Goal: Task Accomplishment & Management: Manage account settings

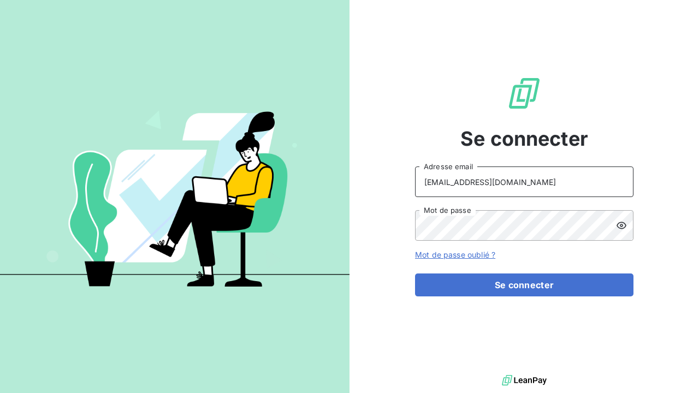
type input "[EMAIL_ADDRESS][DOMAIN_NAME]"
click at [619, 227] on icon at bounding box center [621, 225] width 11 height 11
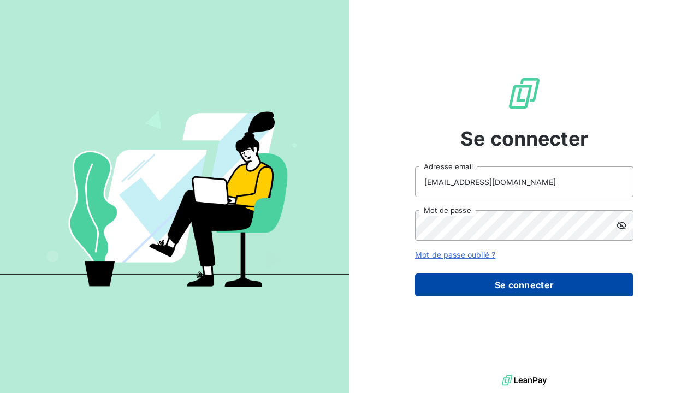
click at [552, 284] on button "Se connecter" at bounding box center [524, 285] width 219 height 23
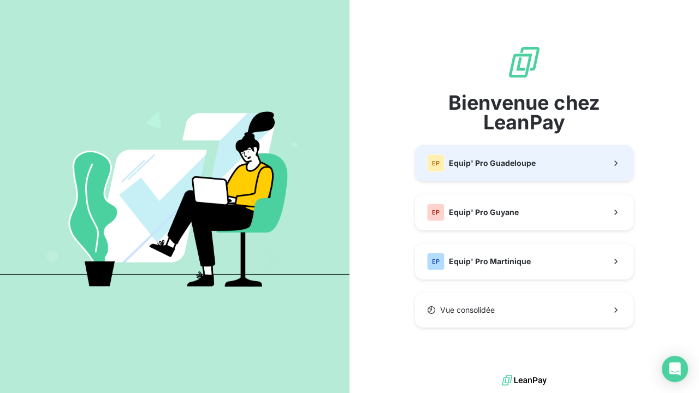
click at [543, 163] on button "EP Equip' Pro Guadeloupe" at bounding box center [524, 163] width 219 height 36
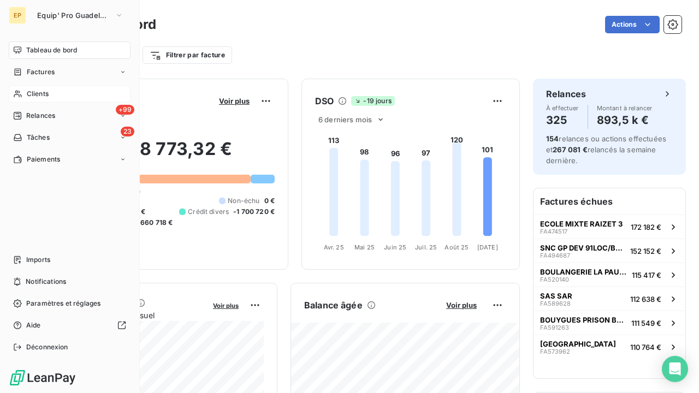
click at [23, 91] on div "Clients" at bounding box center [70, 93] width 122 height 17
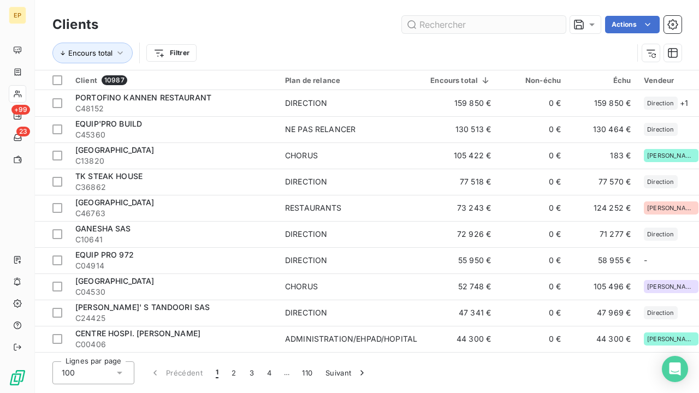
click at [550, 25] on input "text" at bounding box center [484, 24] width 164 height 17
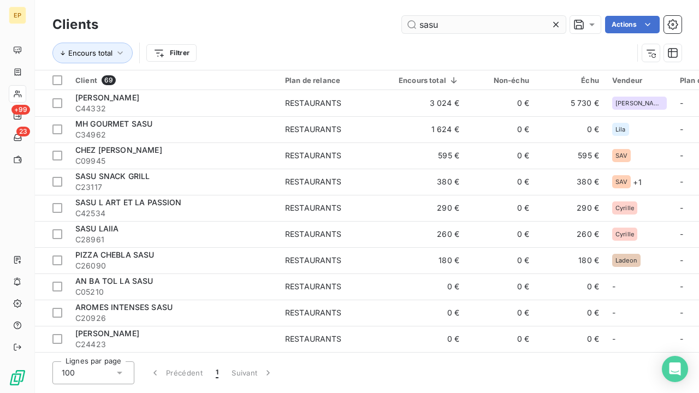
type input "Sasu"
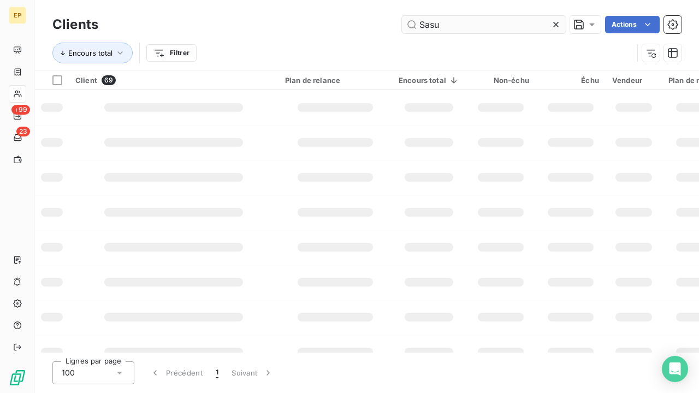
click at [166, 107] on div at bounding box center [173, 107] width 139 height 9
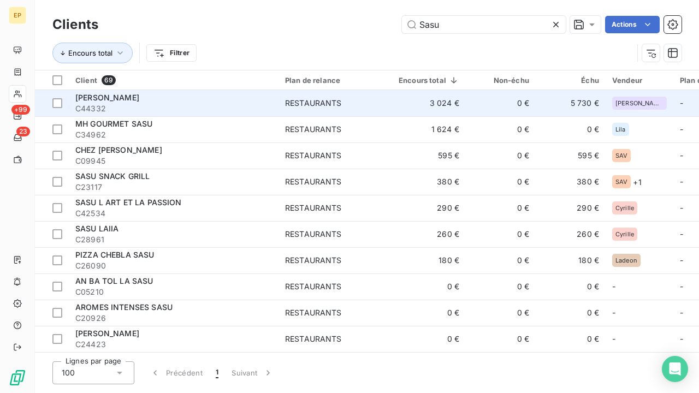
click at [215, 114] on td "SASU DIDO C44332" at bounding box center [174, 103] width 210 height 26
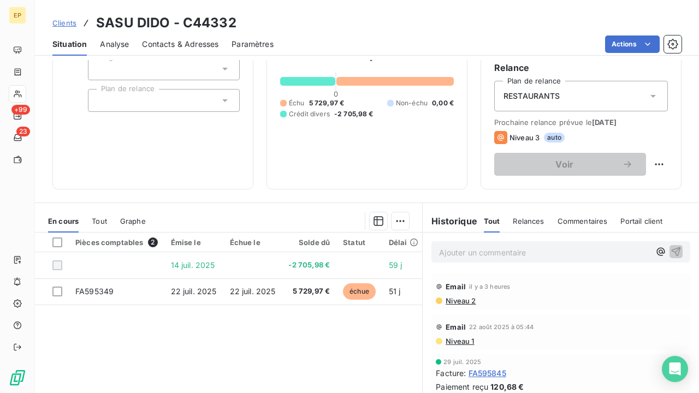
scroll to position [108, 0]
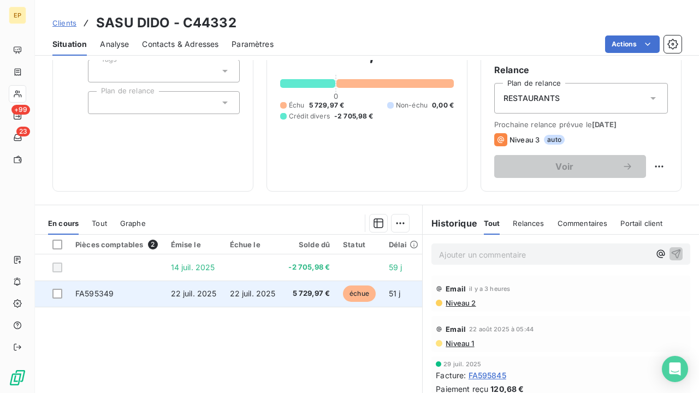
click at [201, 296] on span "22 juil. 2025" at bounding box center [194, 293] width 46 height 9
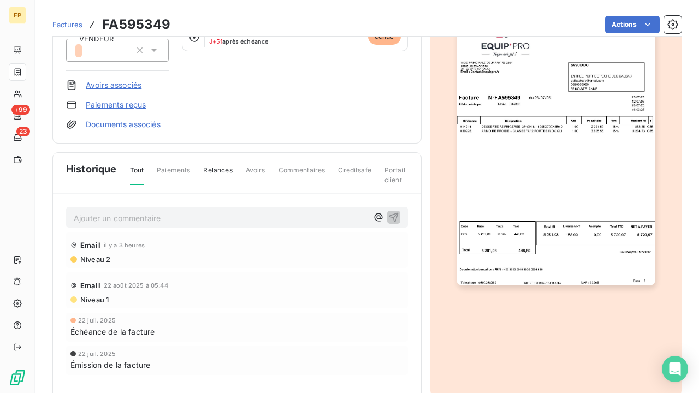
scroll to position [150, 0]
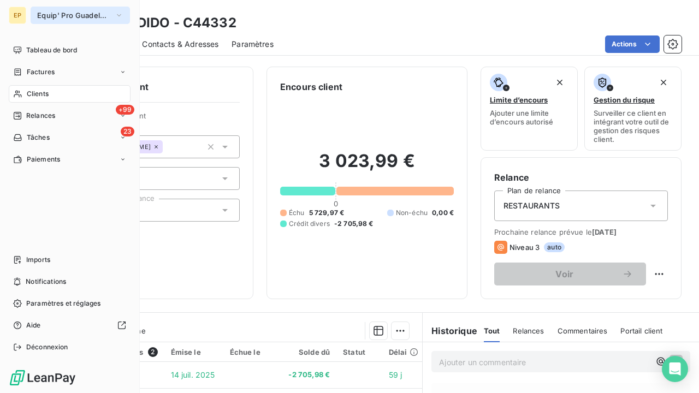
click at [34, 11] on button "Equip' Pro Guadeloupe" at bounding box center [80, 15] width 99 height 17
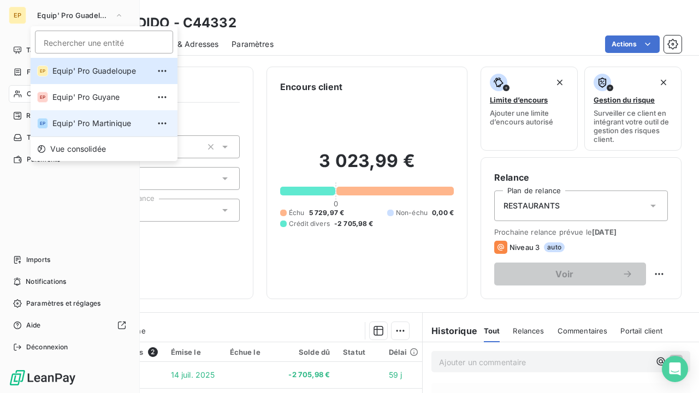
click at [56, 122] on span "Equip' Pro Martinique" at bounding box center [100, 123] width 97 height 11
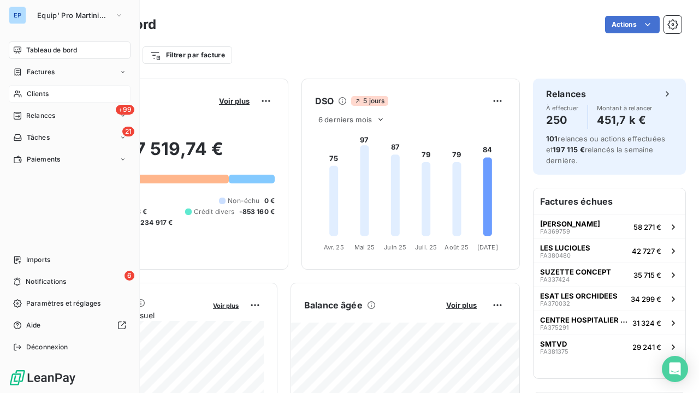
click at [54, 91] on div "Clients" at bounding box center [70, 93] width 122 height 17
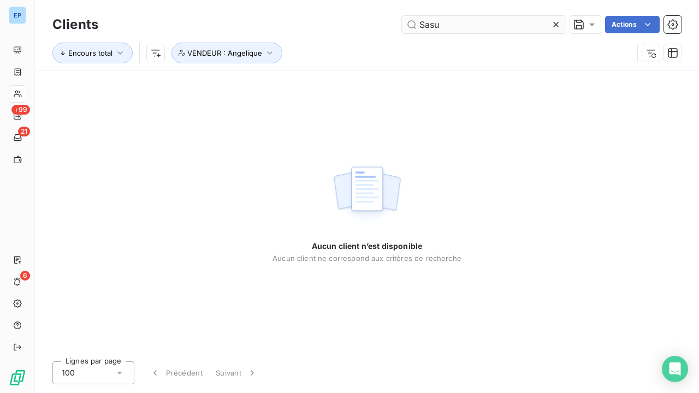
click at [560, 24] on icon at bounding box center [556, 24] width 11 height 11
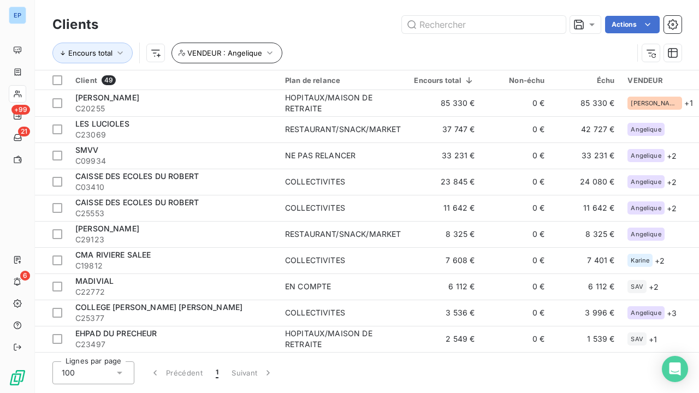
click at [269, 59] on button "VENDEUR : Angelique" at bounding box center [227, 53] width 111 height 21
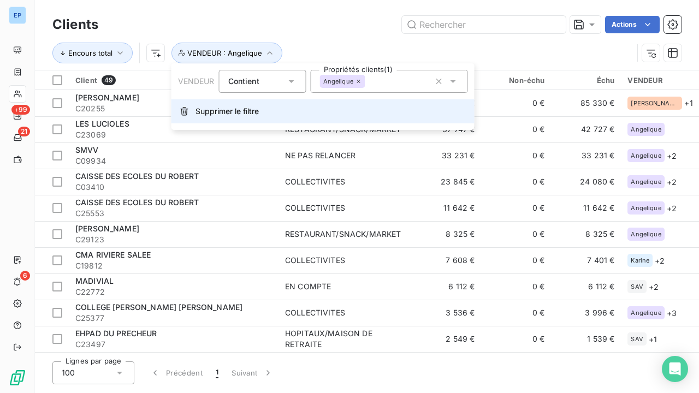
click at [222, 111] on span "Supprimer le filtre" at bounding box center [227, 111] width 63 height 11
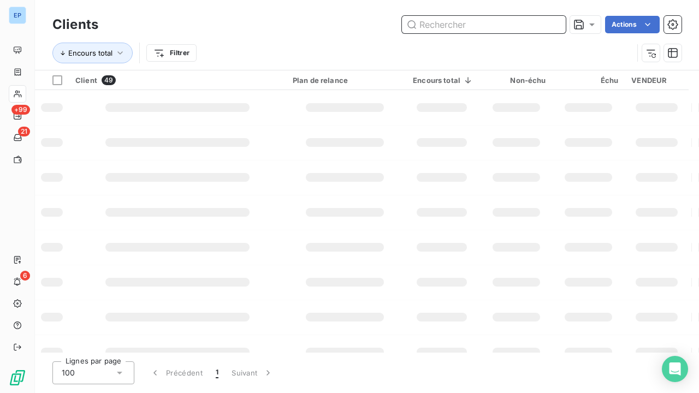
paste input "BKB [PERSON_NAME]"
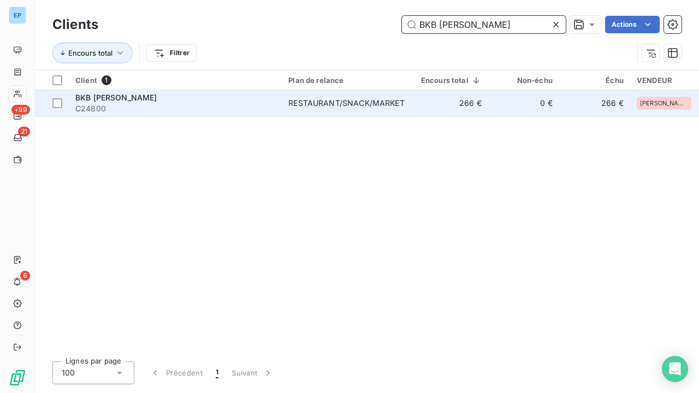
type input "BKB [PERSON_NAME]"
click at [396, 104] on div "RESTAURANT/SNACK/MARKET" at bounding box center [346, 103] width 116 height 11
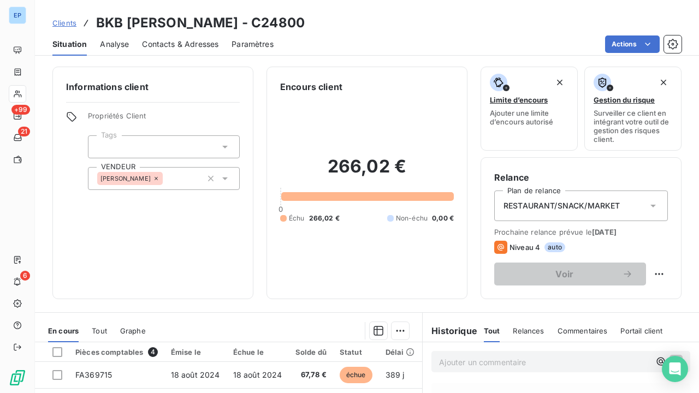
click at [194, 42] on span "Contacts & Adresses" at bounding box center [180, 44] width 76 height 11
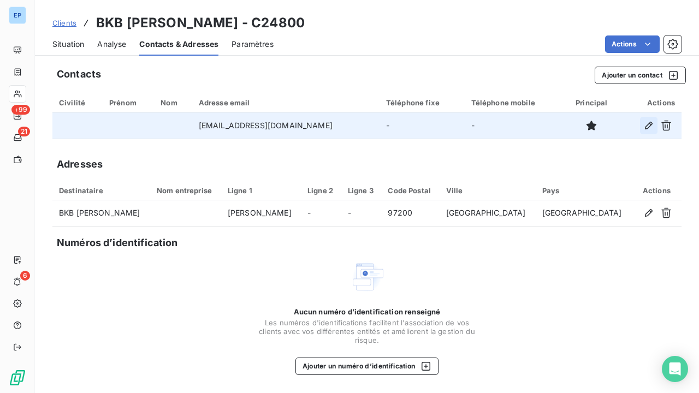
click at [647, 122] on icon "button" at bounding box center [649, 125] width 11 height 11
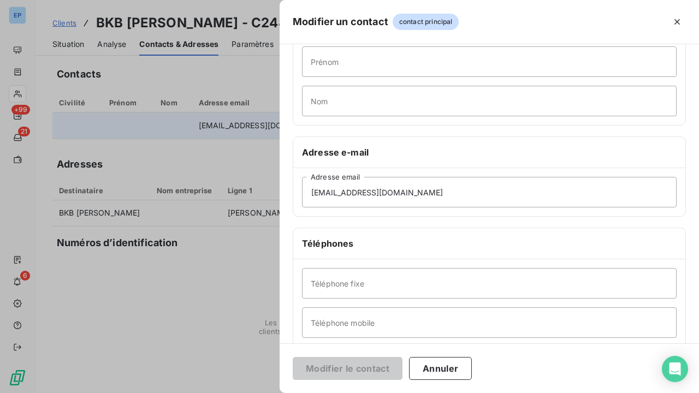
scroll to position [120, 0]
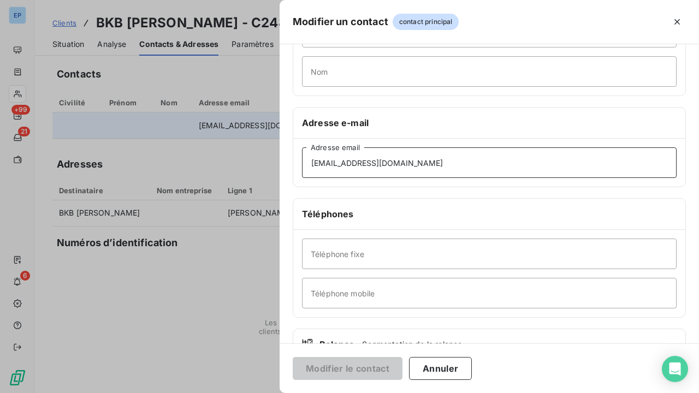
drag, startPoint x: 406, startPoint y: 169, endPoint x: 190, endPoint y: 163, distance: 216.4
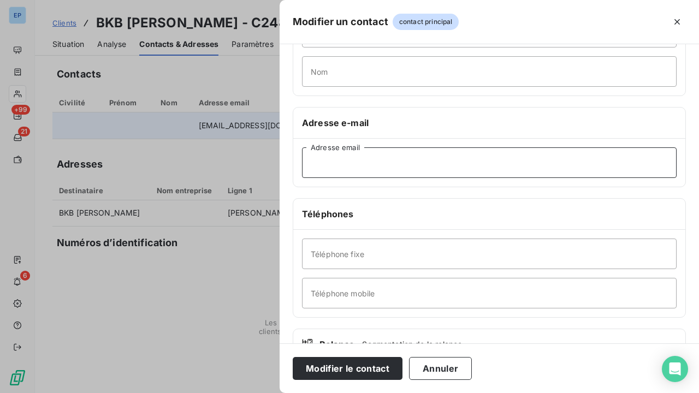
paste input "mailto:[EMAIL_ADDRESS][DOMAIN_NAME]"
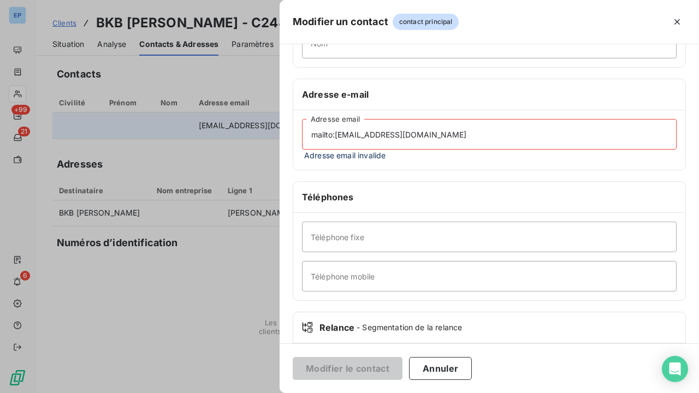
scroll to position [151, 0]
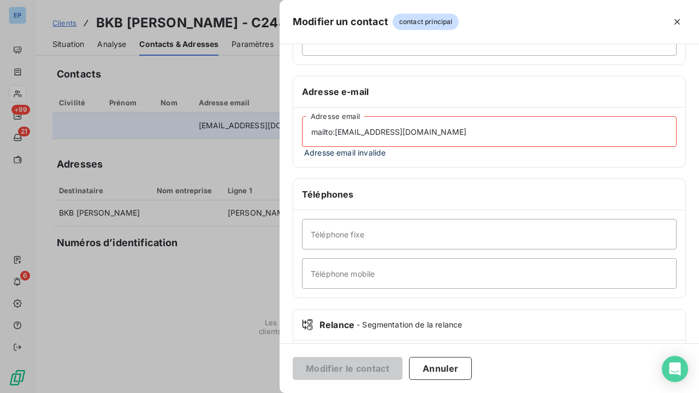
click at [414, 169] on div "Informations générales Civilité Prénom Nom Adresse e-mail mailto:[EMAIL_ADDRESS…" at bounding box center [490, 154] width 420 height 497
click at [414, 149] on span "Adresse email invalide" at bounding box center [489, 152] width 375 height 11
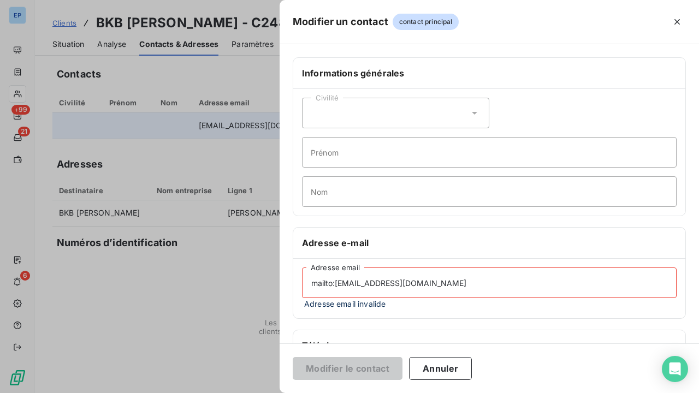
scroll to position [0, 0]
click at [418, 287] on input "mailto:[EMAIL_ADDRESS][DOMAIN_NAME]" at bounding box center [489, 283] width 375 height 31
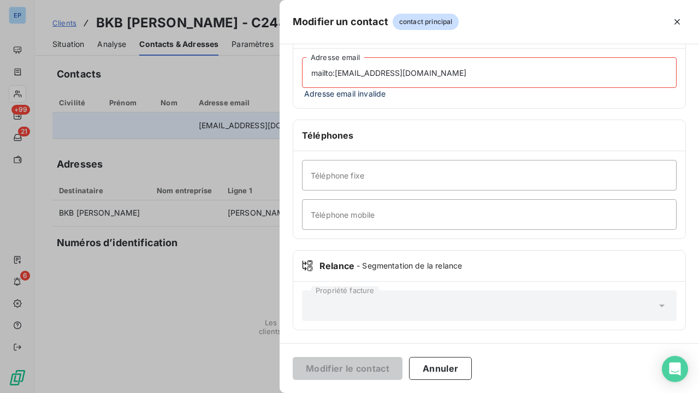
scroll to position [210, 0]
click at [428, 368] on button "Annuler" at bounding box center [440, 368] width 63 height 23
type input "[EMAIL_ADDRESS][DOMAIN_NAME]"
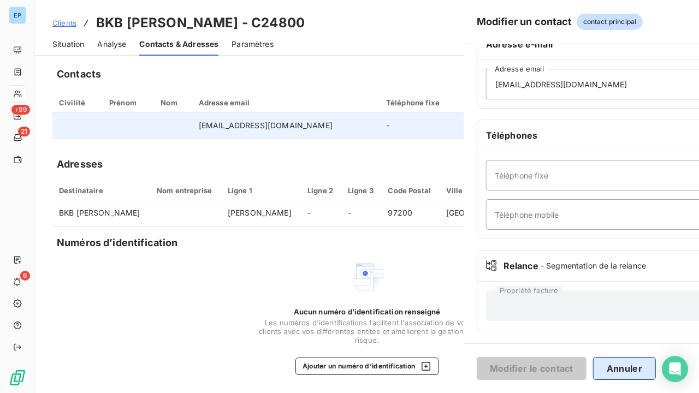
scroll to position [199, 0]
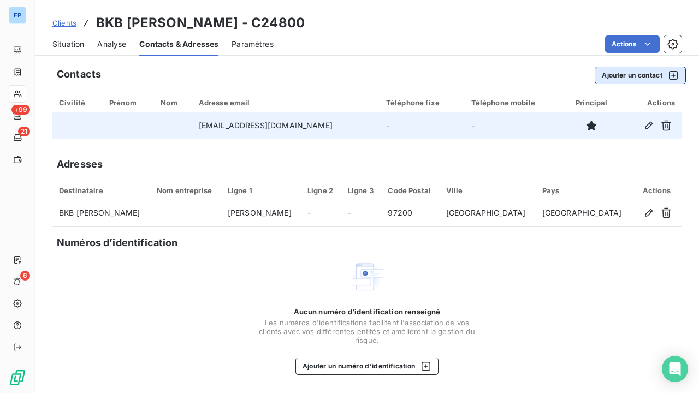
click at [664, 76] on div "button" at bounding box center [671, 75] width 16 height 11
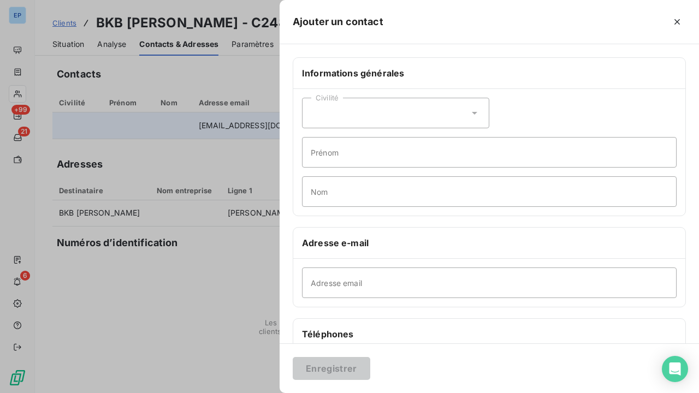
click at [353, 111] on div "Civilité" at bounding box center [395, 113] width 187 height 31
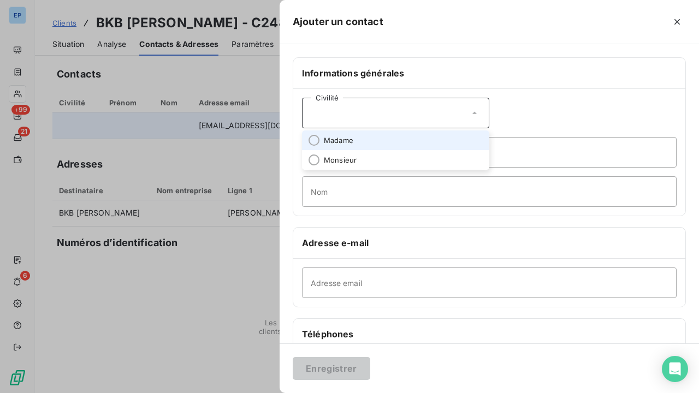
click at [333, 141] on span "Madame" at bounding box center [339, 140] width 30 height 10
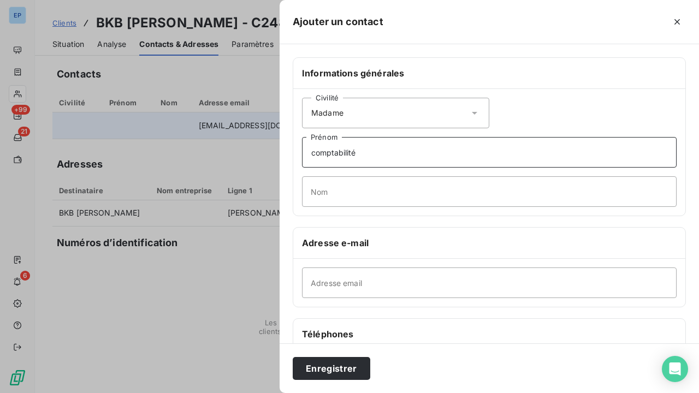
type input "comptabilité"
paste input "mailto:[EMAIL_ADDRESS][DOMAIN_NAME]"
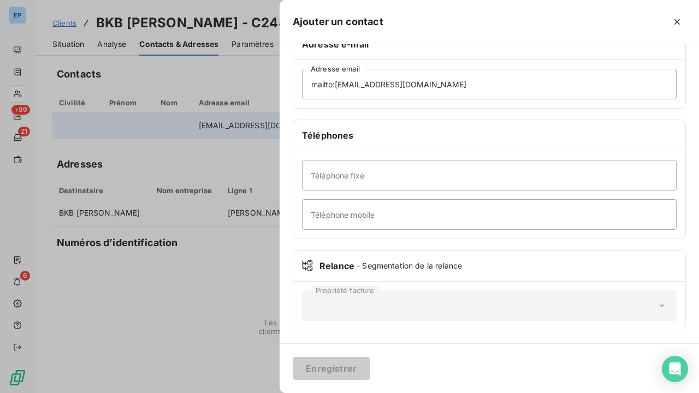
click at [456, 145] on div "Téléphones" at bounding box center [489, 135] width 392 height 31
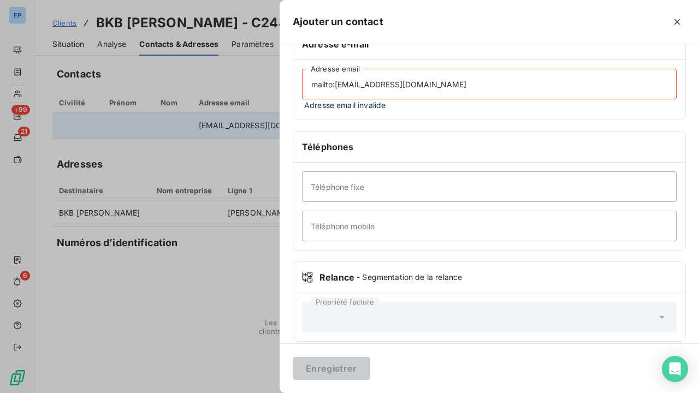
click at [480, 114] on div "mailto:[EMAIL_ADDRESS][DOMAIN_NAME] Adresse email Adresse email invalide" at bounding box center [489, 90] width 392 height 60
drag, startPoint x: 336, startPoint y: 86, endPoint x: 236, endPoint y: 85, distance: 100.0
click at [237, 393] on div "Ajouter un contact Informations générales Civilité Madame comptabilité Prénom N…" at bounding box center [349, 393] width 699 height 0
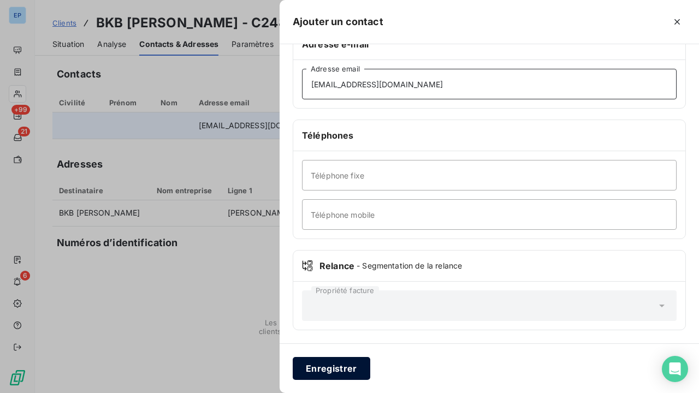
type input "[EMAIL_ADDRESS][DOMAIN_NAME]"
click at [310, 364] on button "Enregistrer" at bounding box center [332, 368] width 78 height 23
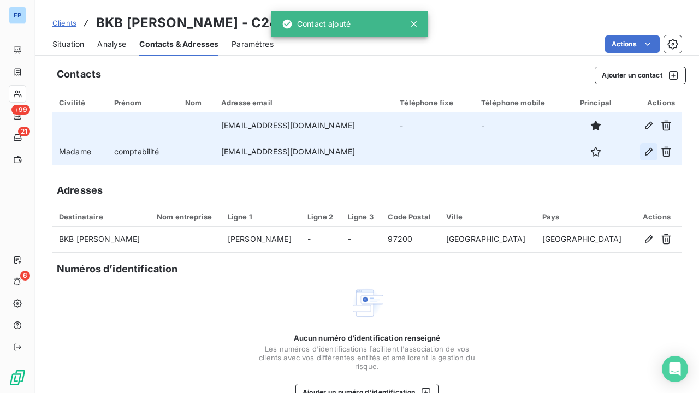
click at [649, 150] on icon "button" at bounding box center [649, 151] width 11 height 11
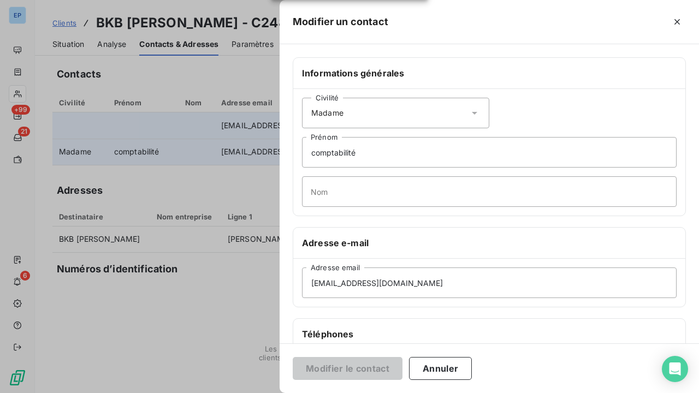
click at [245, 188] on div at bounding box center [349, 196] width 699 height 393
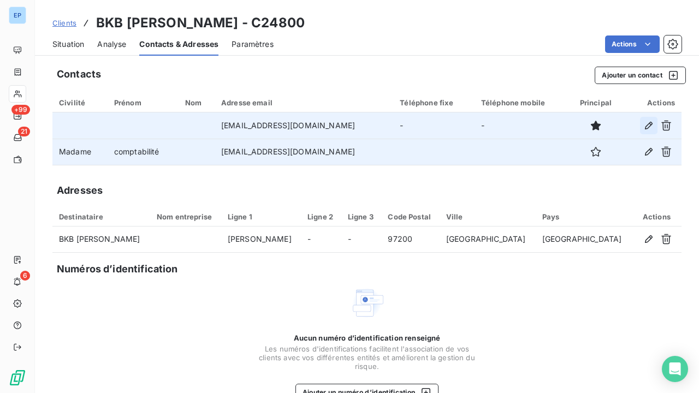
click at [644, 124] on icon "button" at bounding box center [649, 125] width 11 height 11
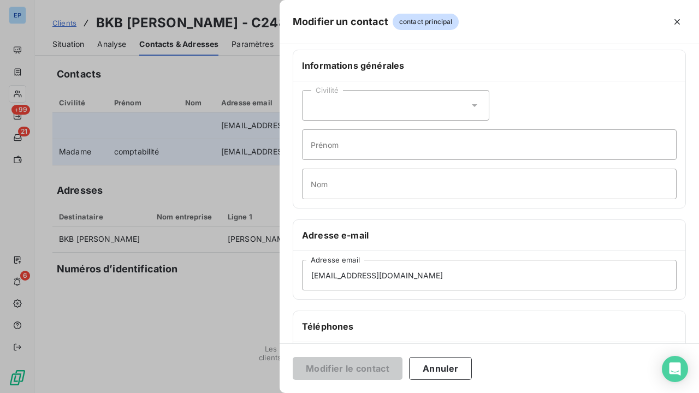
scroll to position [11, 0]
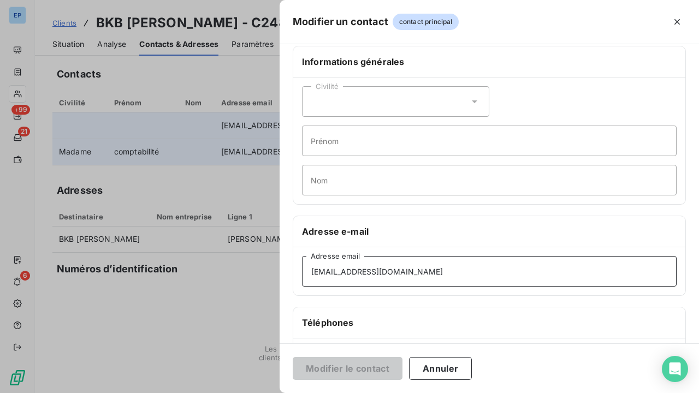
drag, startPoint x: 284, startPoint y: 270, endPoint x: 68, endPoint y: 257, distance: 215.6
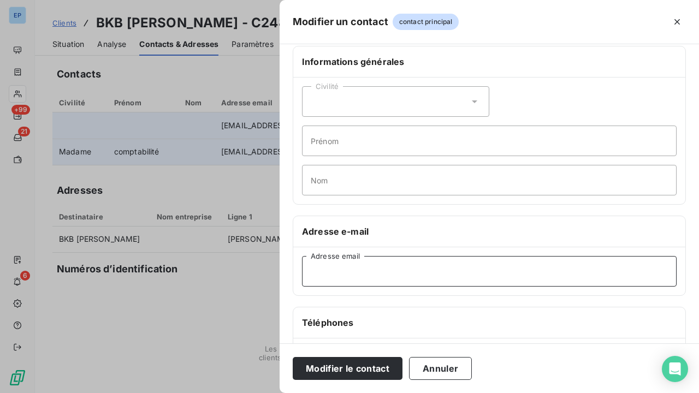
paste input "[EMAIL_ADDRESS][DOMAIN_NAME]"
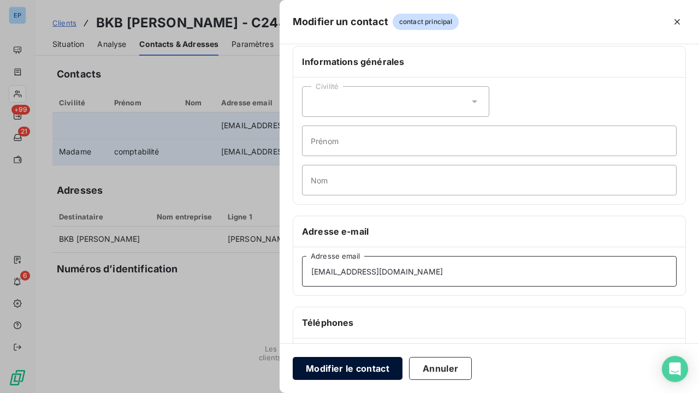
type input "[EMAIL_ADDRESS][DOMAIN_NAME]"
click at [327, 376] on button "Modifier le contact" at bounding box center [348, 368] width 110 height 23
